Goal: Information Seeking & Learning: Find specific fact

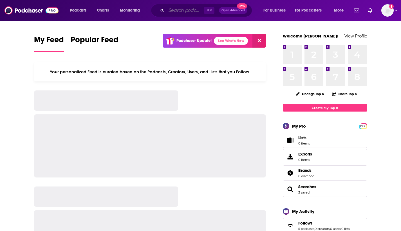
click at [177, 7] on input "Search podcasts, credits, & more..." at bounding box center [185, 10] width 38 height 9
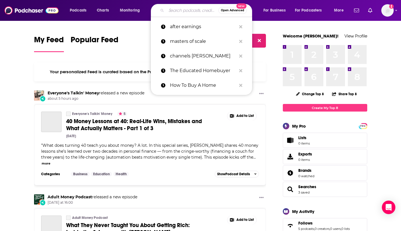
paste input "WSJ's Bold Names Podcast"
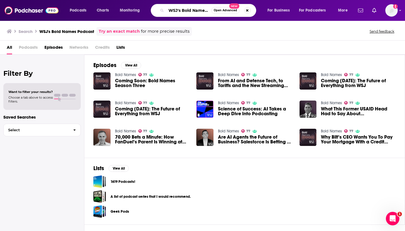
click at [182, 12] on input "WSJ's Bold Names Podcast" at bounding box center [188, 10] width 45 height 9
drag, startPoint x: 181, startPoint y: 11, endPoint x: 164, endPoint y: 11, distance: 17.1
click at [164, 11] on div "WSJ's Bold Names Podcast Open Advanced New" at bounding box center [203, 10] width 105 height 13
type input "Bold Names Podcast"
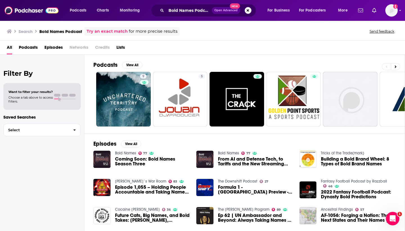
click at [125, 161] on span "Coming Soon: Bold Names Season Three" at bounding box center [152, 161] width 75 height 10
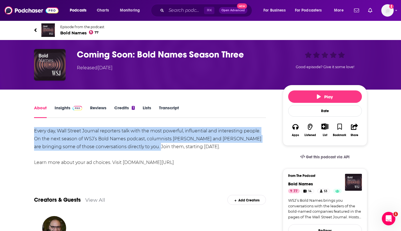
drag, startPoint x: 29, startPoint y: 128, endPoint x: 151, endPoint y: 147, distance: 122.9
copy div "Every day, Wall Street Journal reporters talk with the most powerful, influenti…"
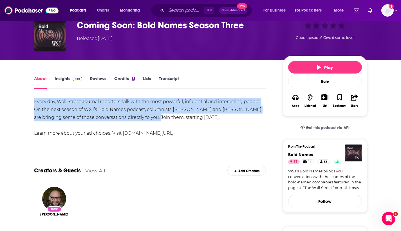
scroll to position [52, 0]
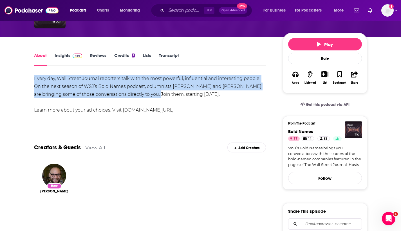
click at [128, 88] on div "Every day, Wall Street Journal reporters talk with the most powerful, influenti…" at bounding box center [150, 93] width 232 height 39
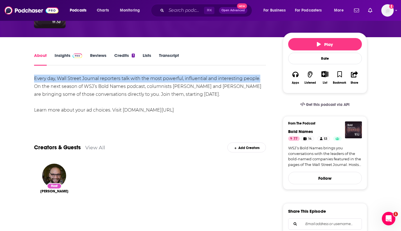
drag, startPoint x: 261, startPoint y: 78, endPoint x: 33, endPoint y: 77, distance: 227.7
copy div "Every day, Wall Street Journal reporters talk with the most powerful, influenti…"
